Goal: Information Seeking & Learning: Understand process/instructions

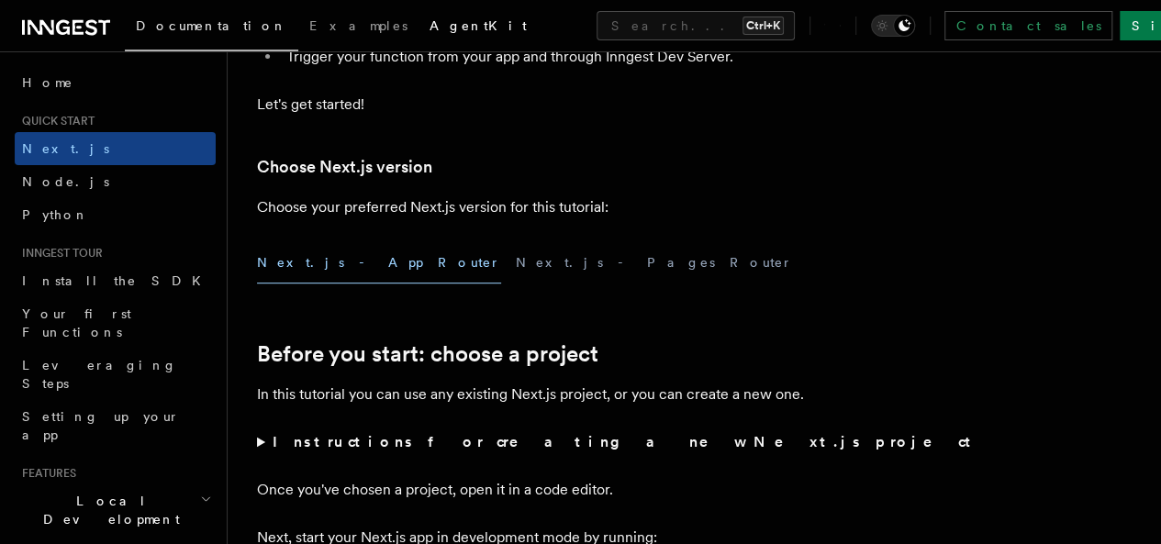
scroll to position [359, 0]
click at [323, 283] on button "Next.js - App Router" at bounding box center [379, 263] width 244 height 41
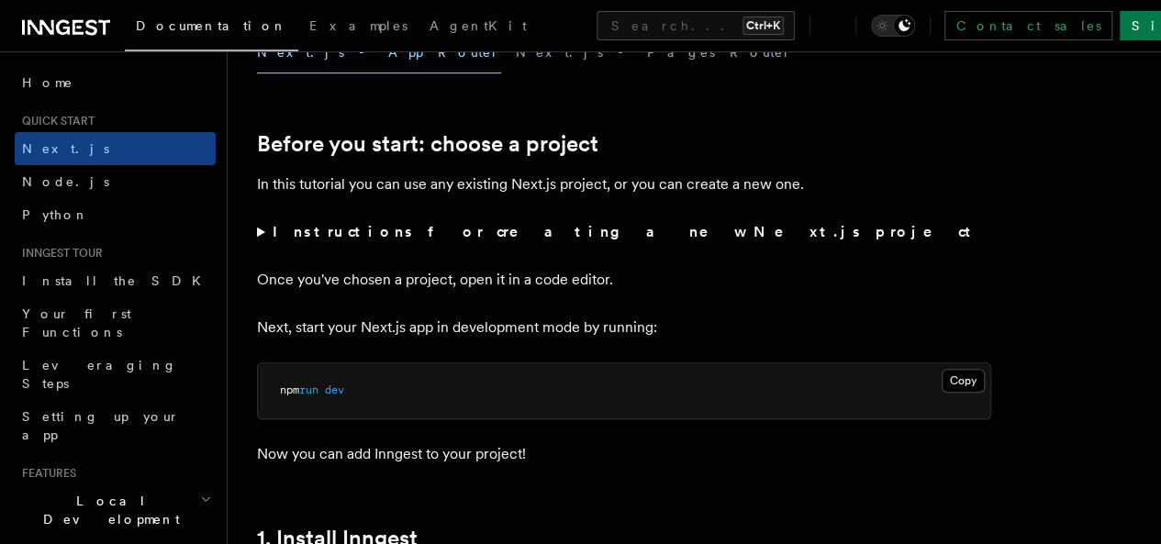
scroll to position [570, 0]
click at [259, 245] on summary "Instructions for creating a new Next.js project" at bounding box center [624, 232] width 734 height 26
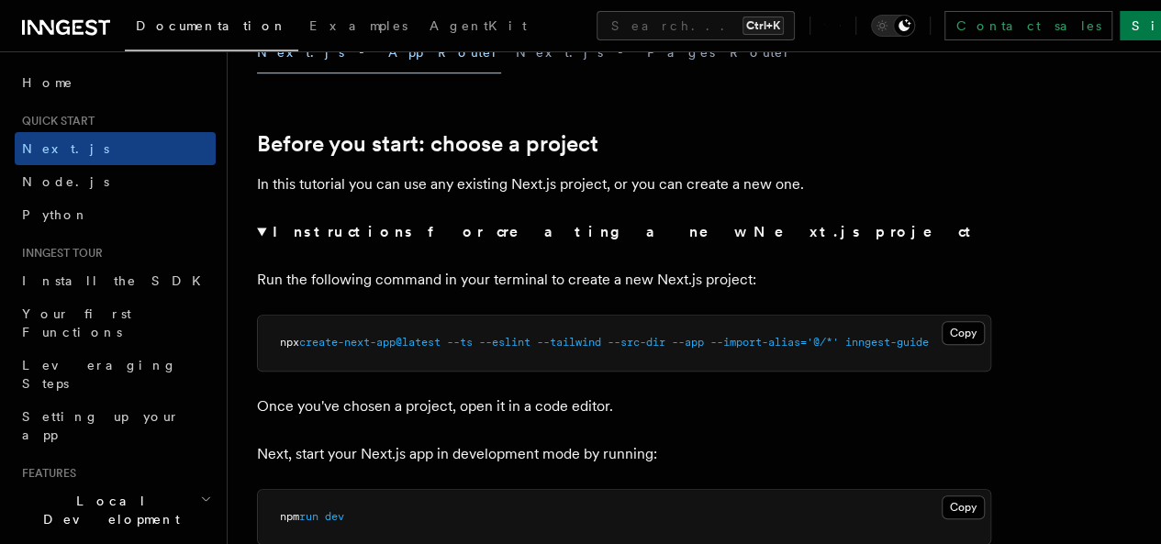
scroll to position [0, 0]
click at [263, 245] on summary "Instructions for creating a new Next.js project" at bounding box center [624, 232] width 734 height 26
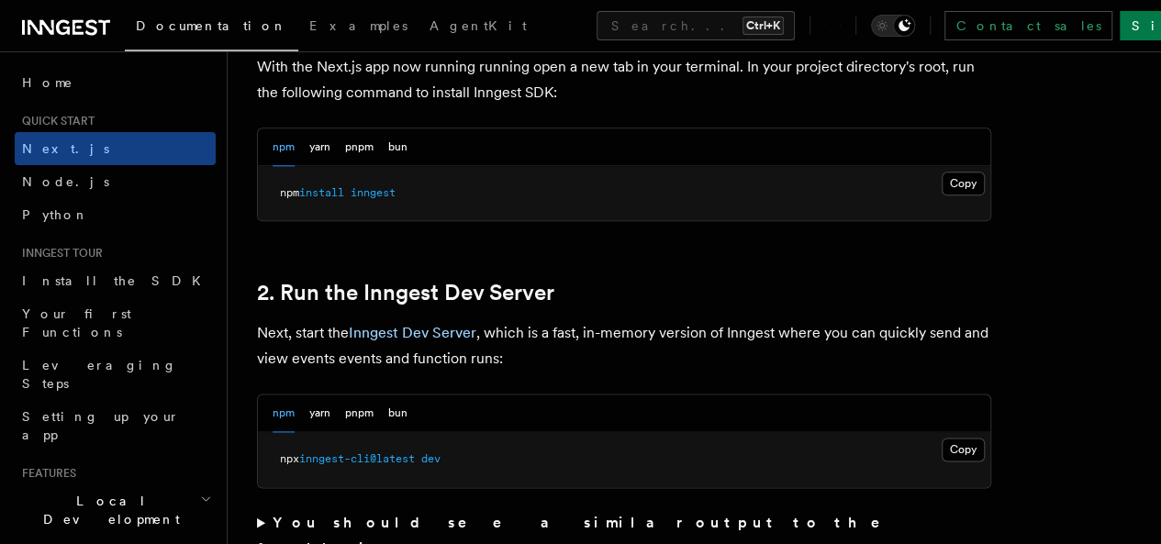
scroll to position [1069, 0]
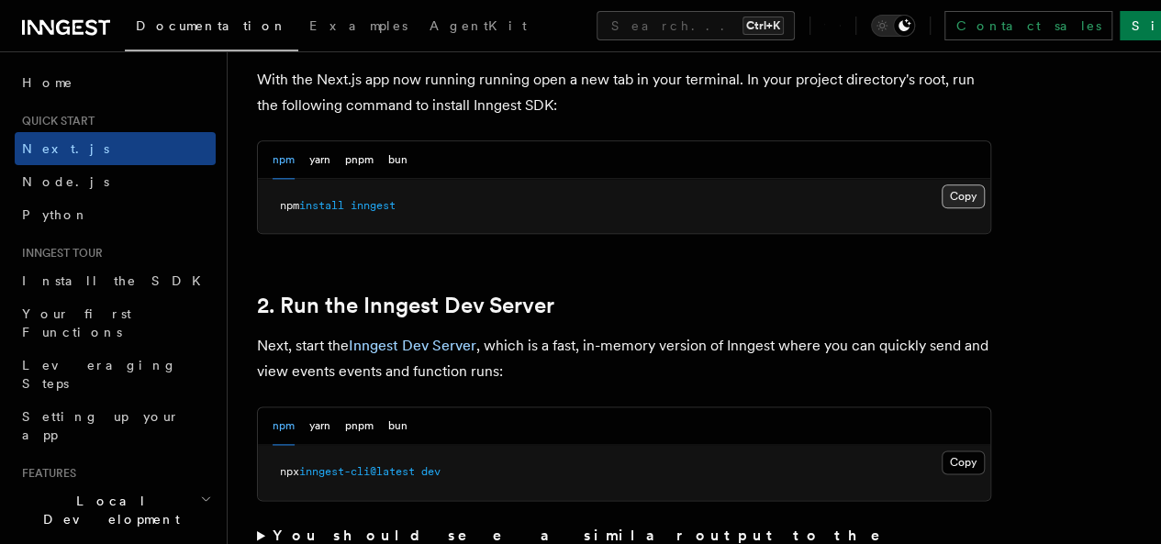
click at [942, 208] on button "Copy Copied" at bounding box center [963, 197] width 43 height 24
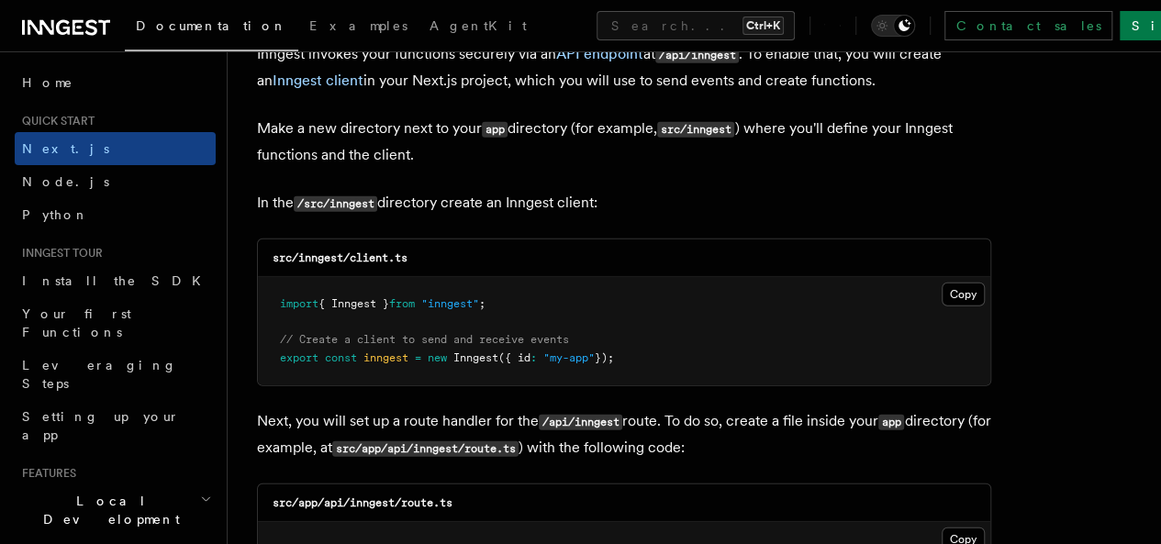
scroll to position [2242, 0]
click at [942, 282] on button "Copy Copied" at bounding box center [963, 294] width 43 height 24
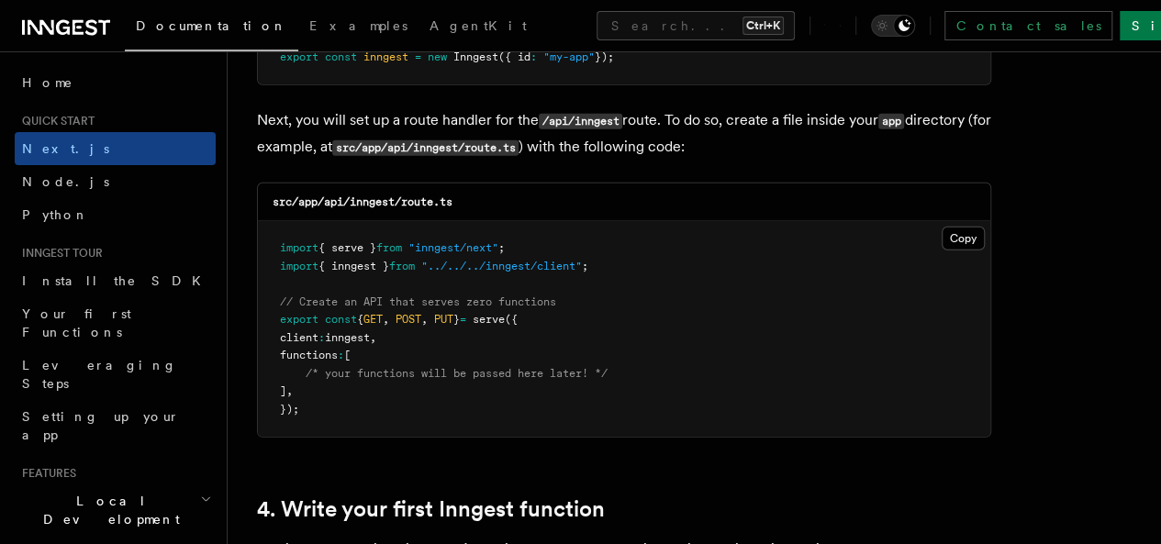
scroll to position [2543, 0]
click at [898, 220] on pre "import { serve } from "inngest/next" ; import { inngest } from "../../../innges…" at bounding box center [624, 328] width 733 height 216
click at [942, 226] on button "Copy Copied" at bounding box center [963, 238] width 43 height 24
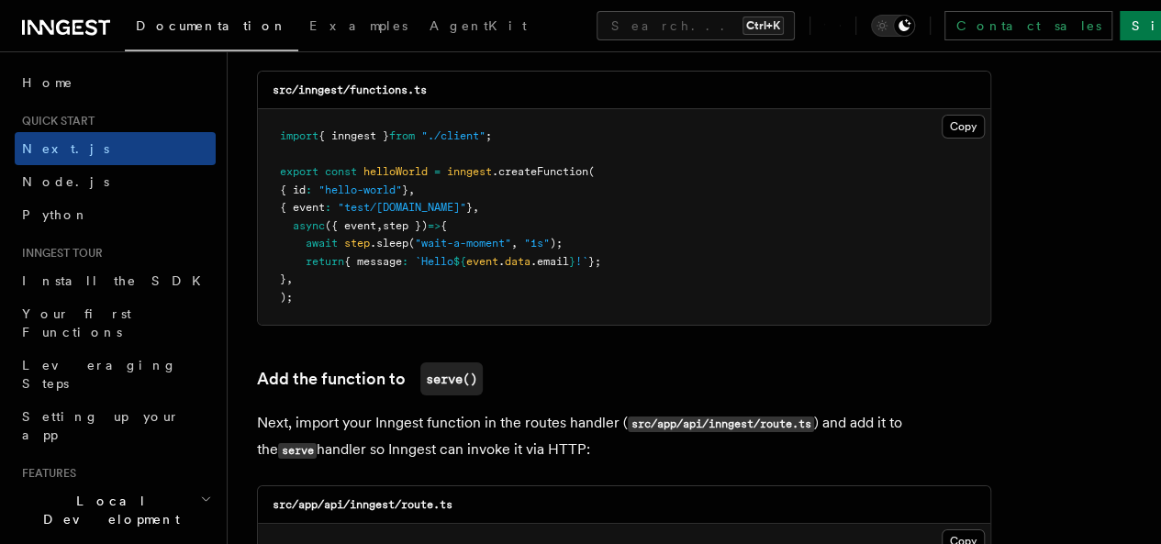
scroll to position [3277, 0]
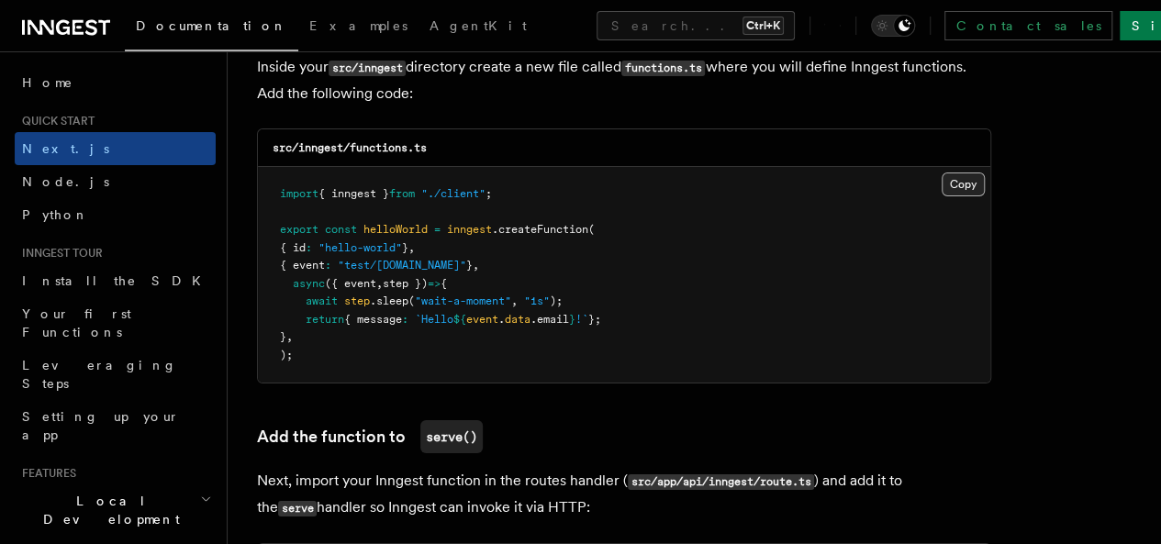
click at [942, 173] on button "Copy Copied" at bounding box center [963, 185] width 43 height 24
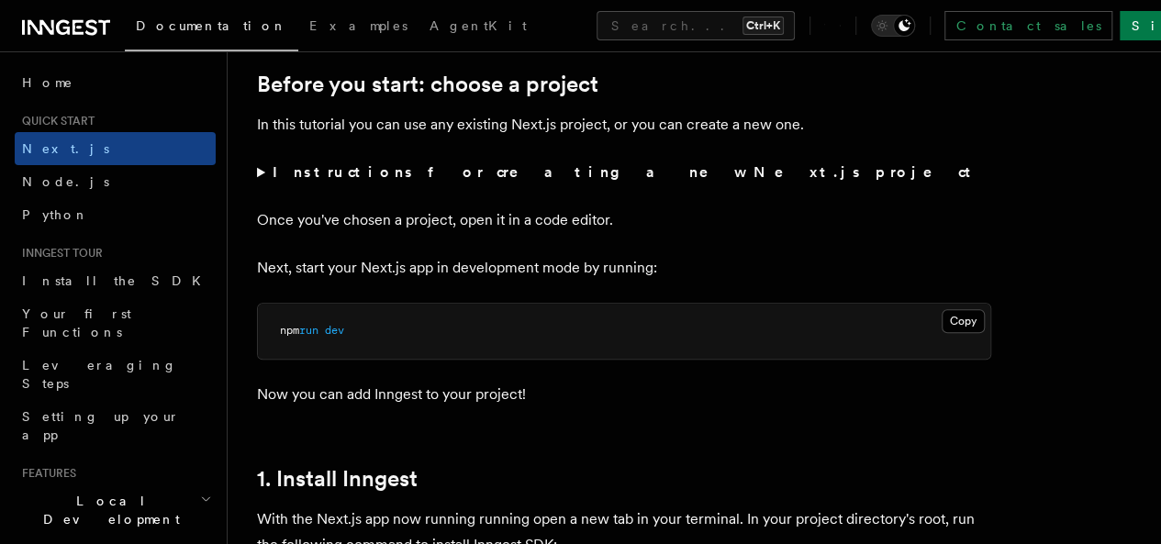
scroll to position [0, 0]
